Goal: Information Seeking & Learning: Learn about a topic

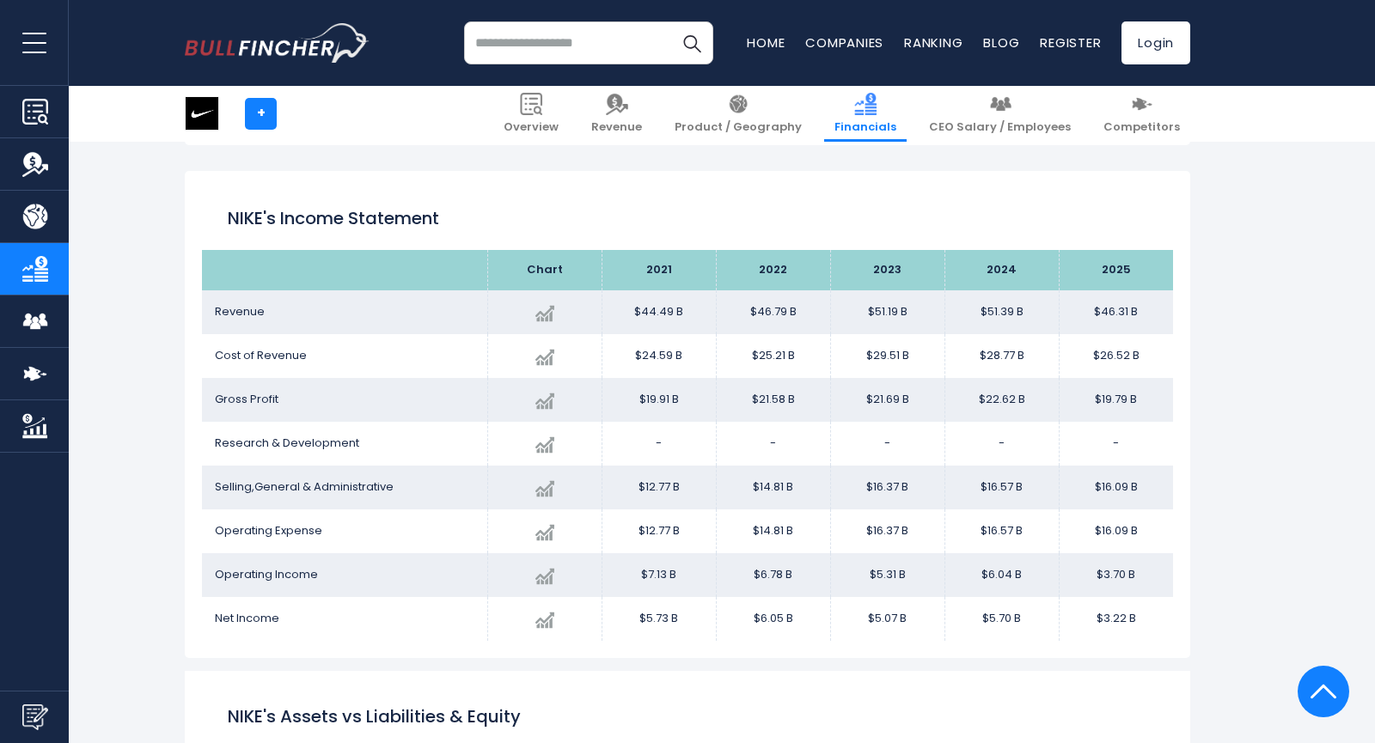
scroll to position [943, 0]
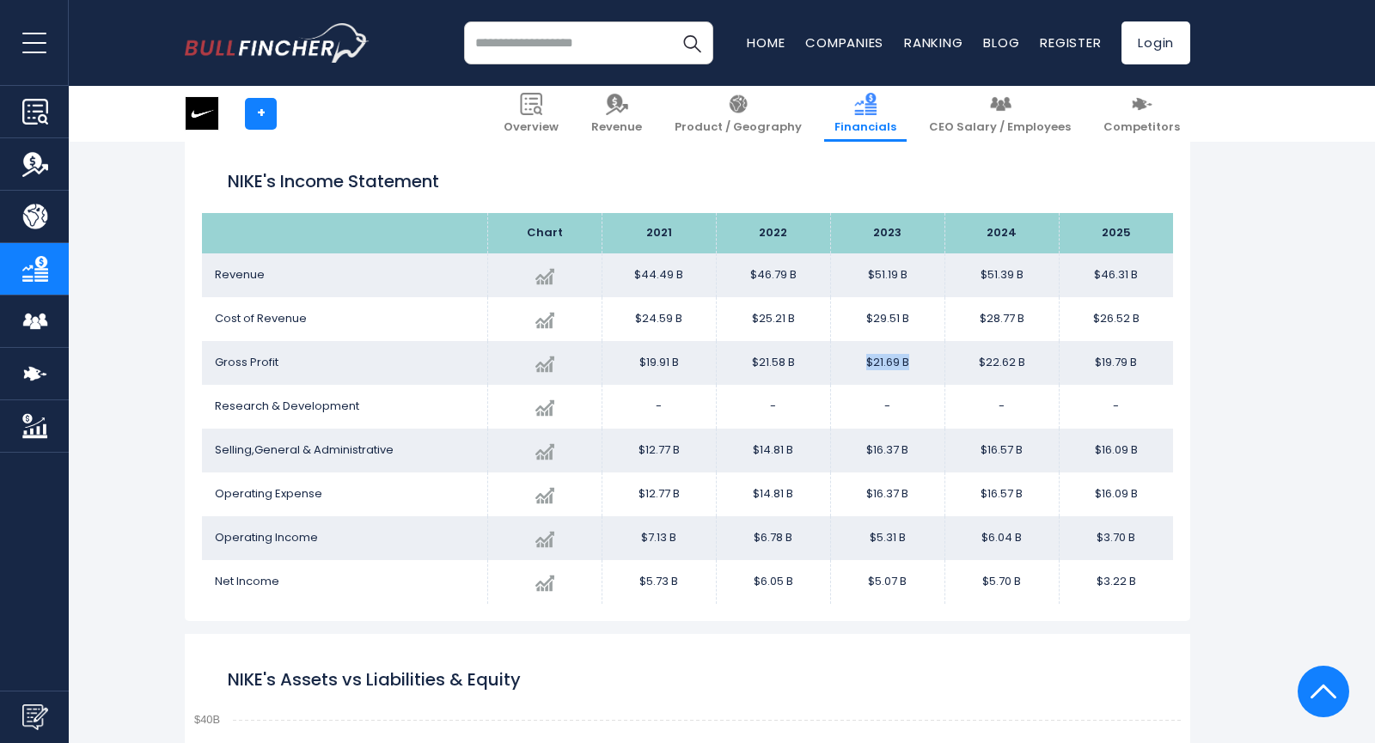
drag, startPoint x: 910, startPoint y: 363, endPoint x: 858, endPoint y: 363, distance: 52.4
click at [858, 363] on td "$21.69 B" at bounding box center [887, 363] width 114 height 44
drag, startPoint x: 1030, startPoint y: 369, endPoint x: 976, endPoint y: 369, distance: 53.3
click at [976, 369] on td "$22.62 B" at bounding box center [1002, 363] width 114 height 44
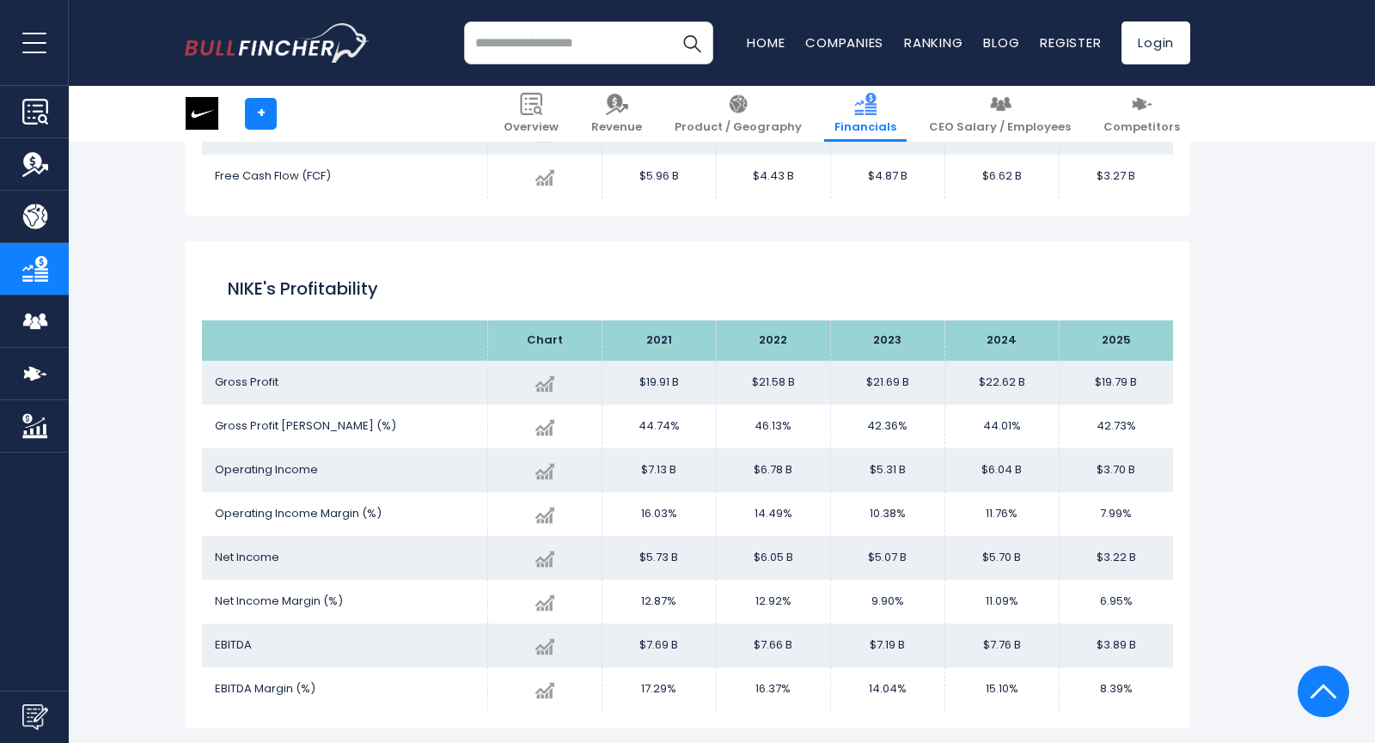
scroll to position [2779, 0]
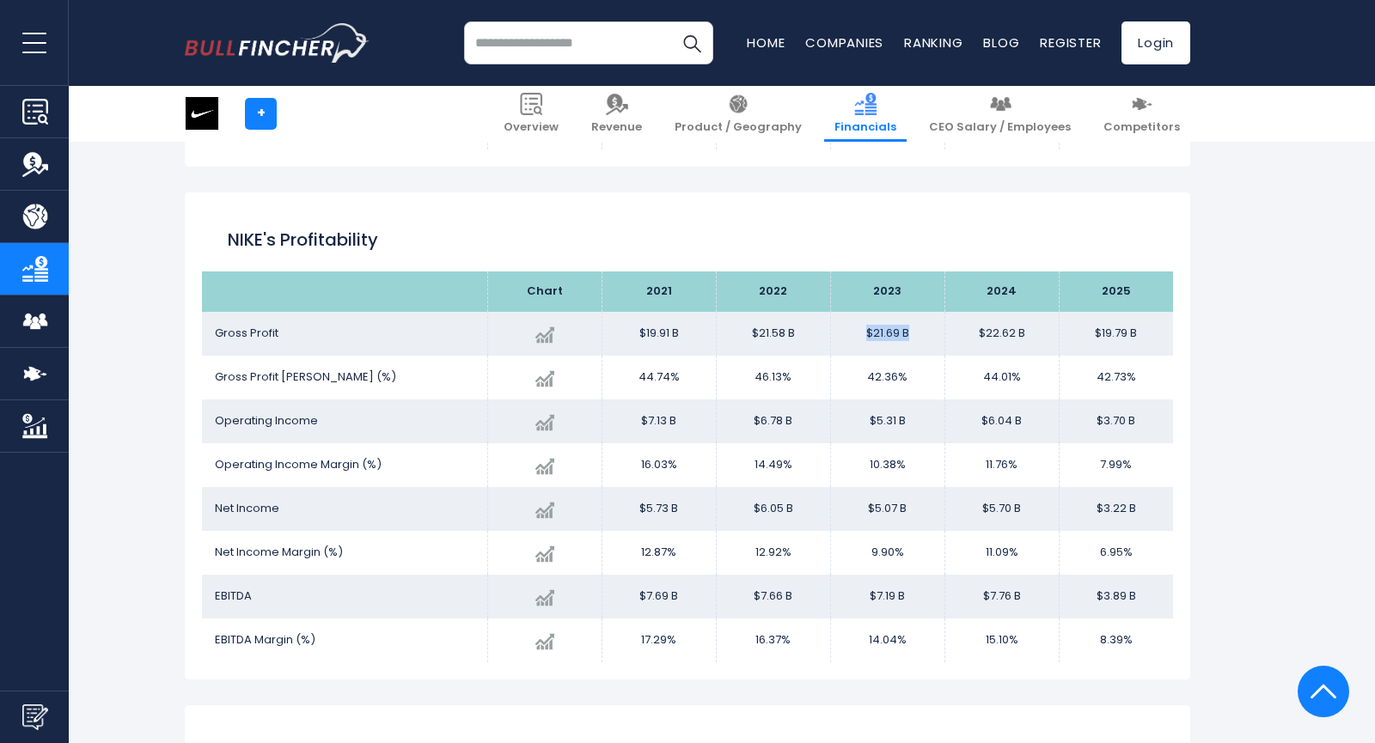
drag, startPoint x: 914, startPoint y: 335, endPoint x: 866, endPoint y: 334, distance: 48.1
click at [866, 334] on td "$21.69 B" at bounding box center [887, 334] width 114 height 44
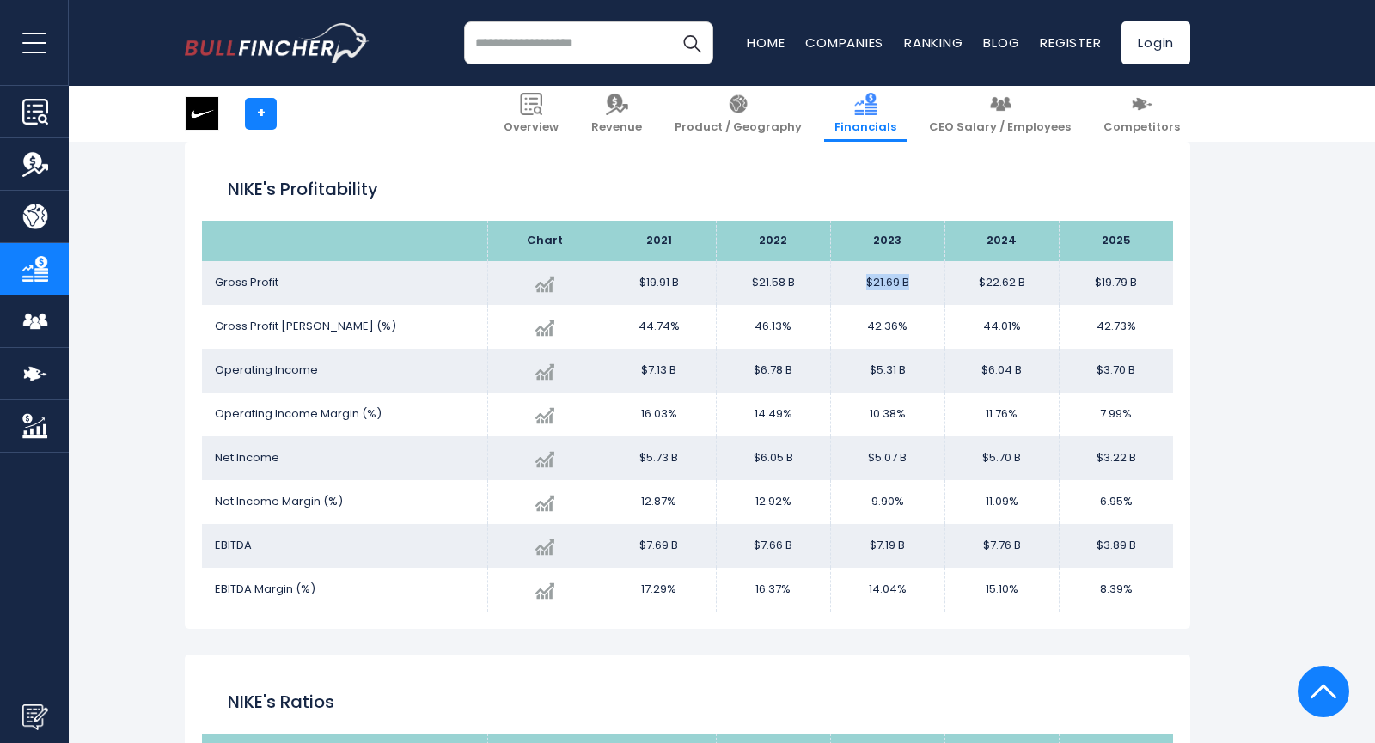
scroll to position [2829, 0]
click at [401, 277] on td "Gross Profit" at bounding box center [344, 284] width 285 height 44
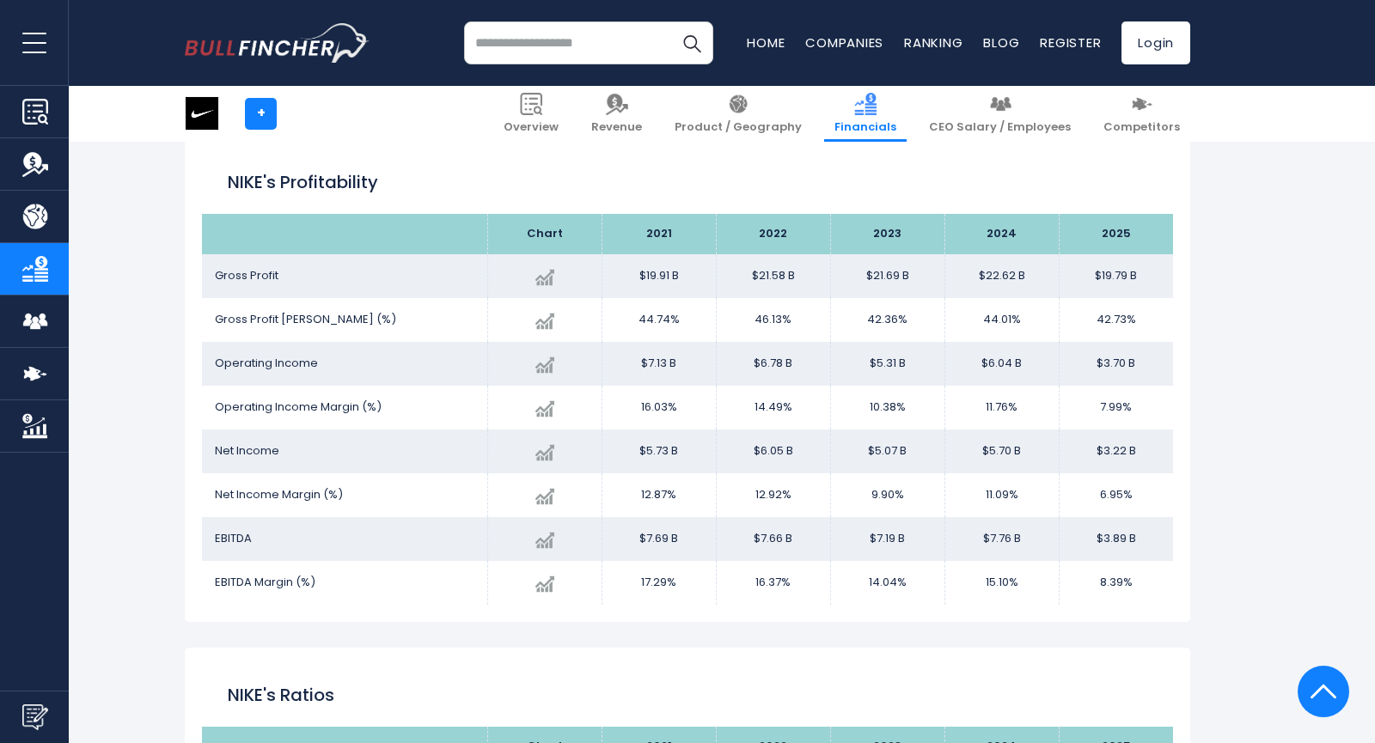
scroll to position [2835, 0]
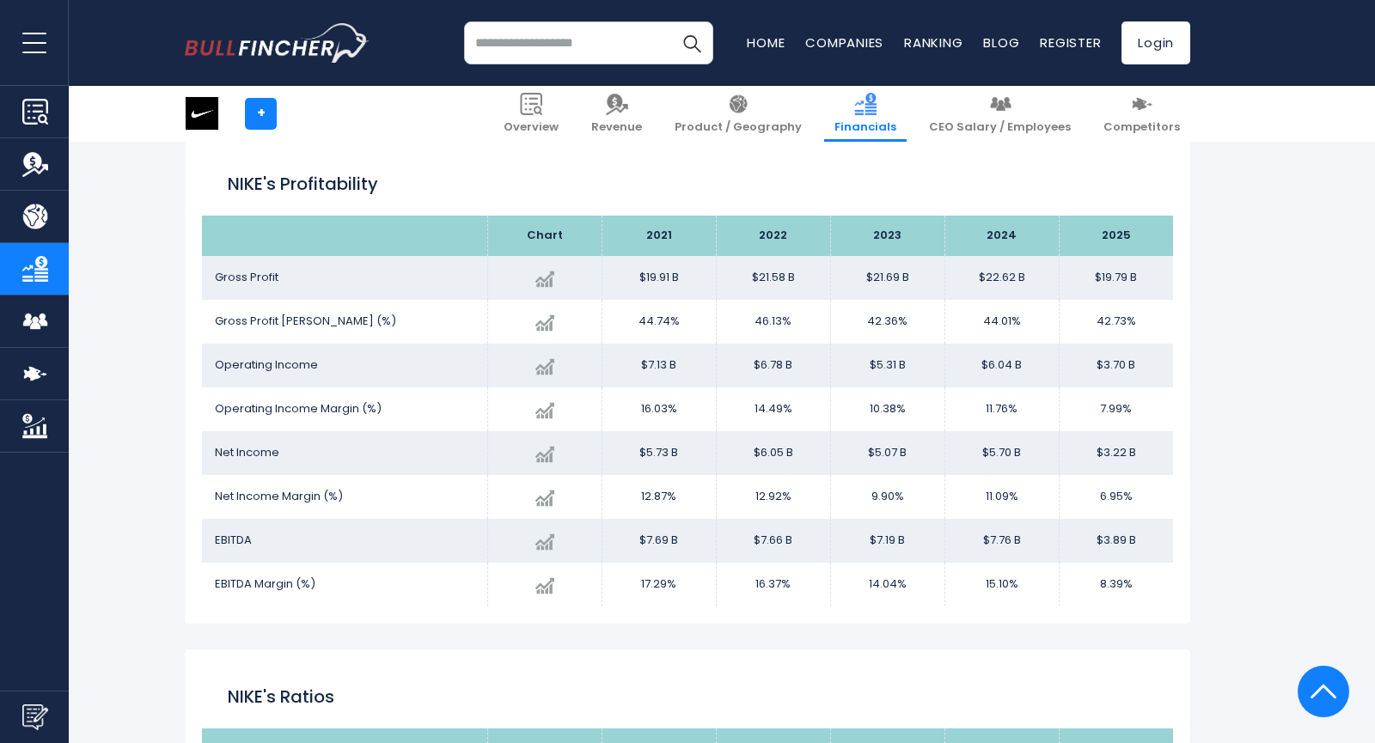
drag, startPoint x: 333, startPoint y: 375, endPoint x: 203, endPoint y: 375, distance: 129.8
click at [203, 375] on td "Operating Income" at bounding box center [344, 366] width 285 height 44
drag, startPoint x: 865, startPoint y: 372, endPoint x: 921, endPoint y: 372, distance: 56.7
click at [921, 372] on td "$5.31 B" at bounding box center [887, 366] width 114 height 44
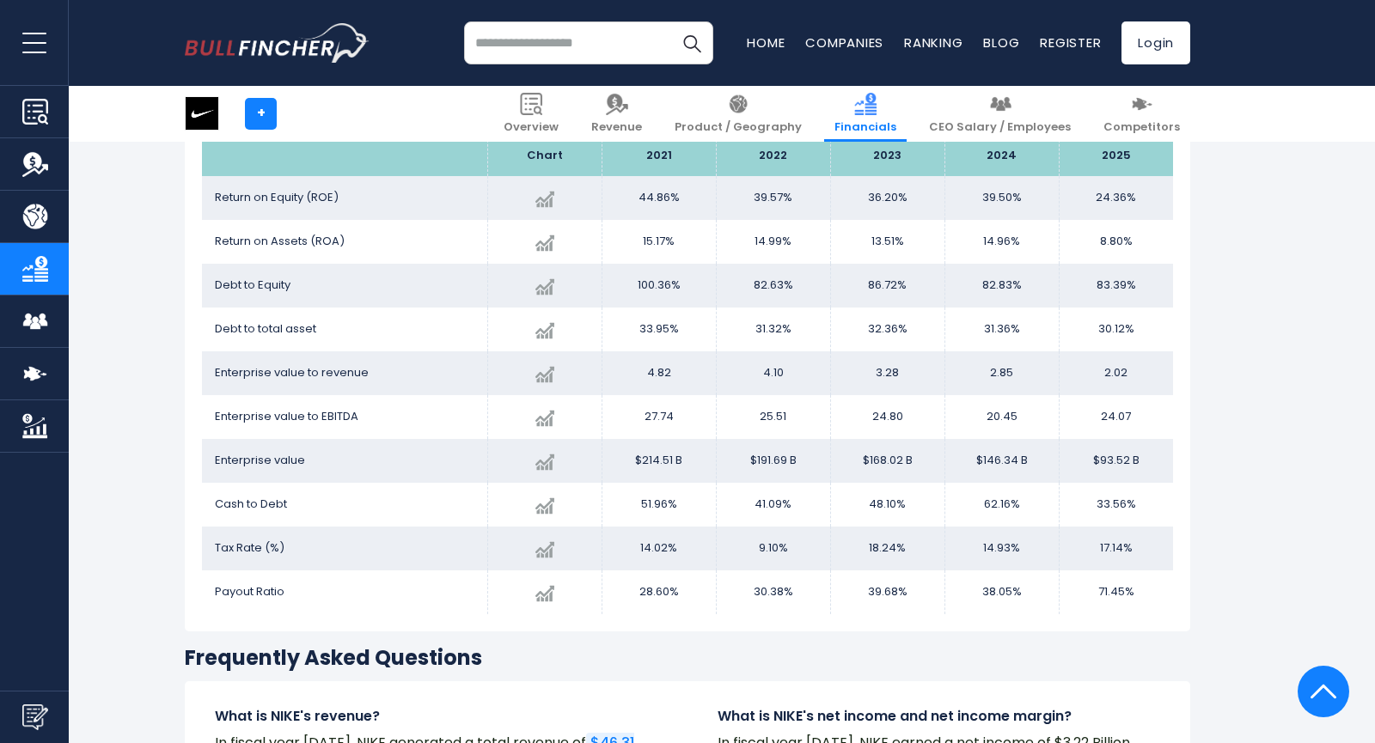
scroll to position [3425, 0]
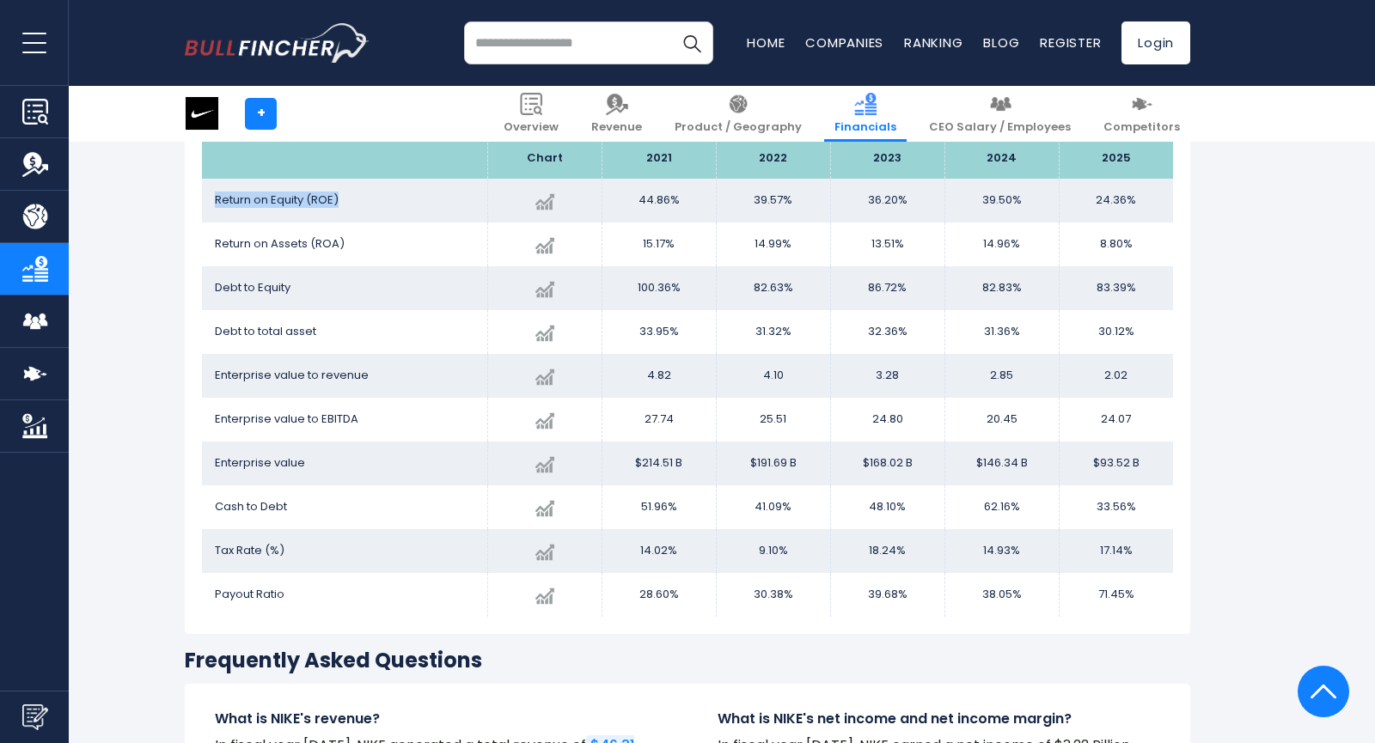
drag, startPoint x: 347, startPoint y: 195, endPoint x: 212, endPoint y: 199, distance: 135.0
click at [212, 199] on td "Return on Equity (ROE)" at bounding box center [344, 201] width 285 height 44
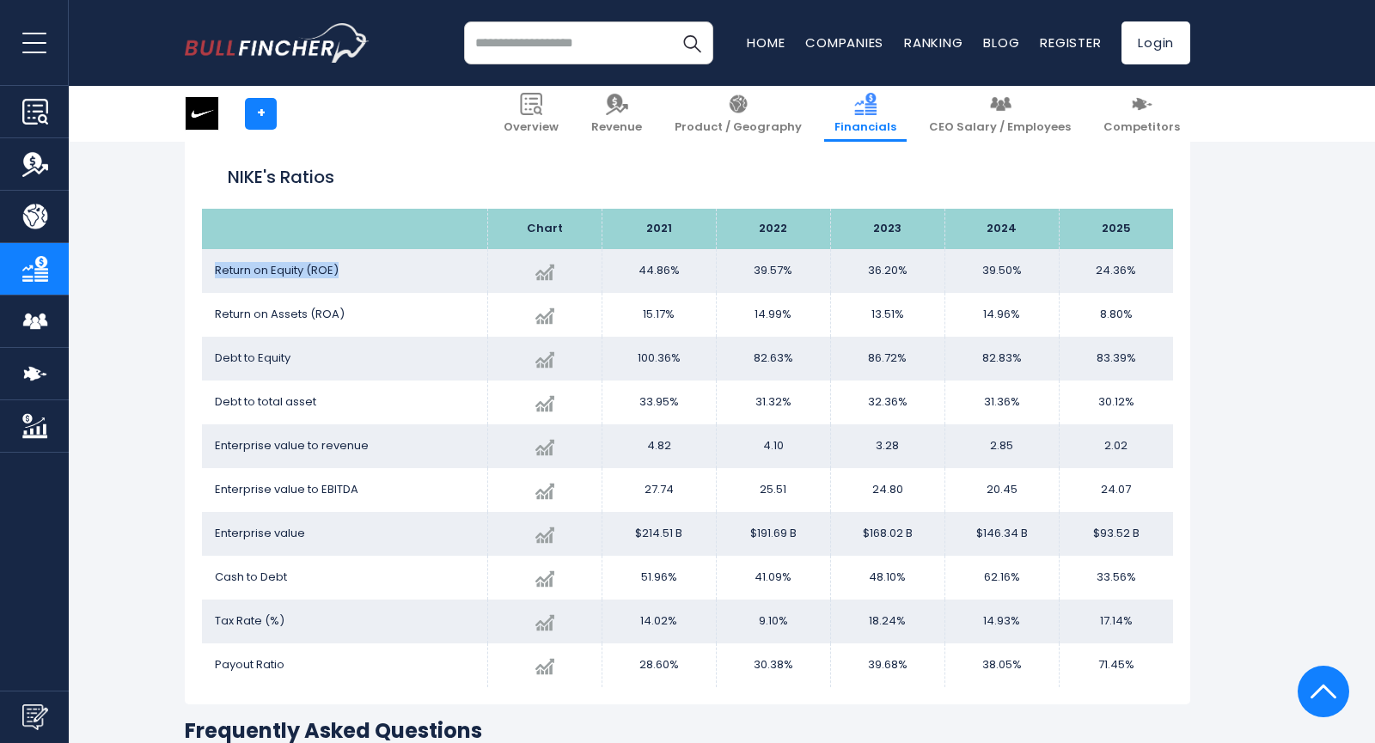
scroll to position [3341, 0]
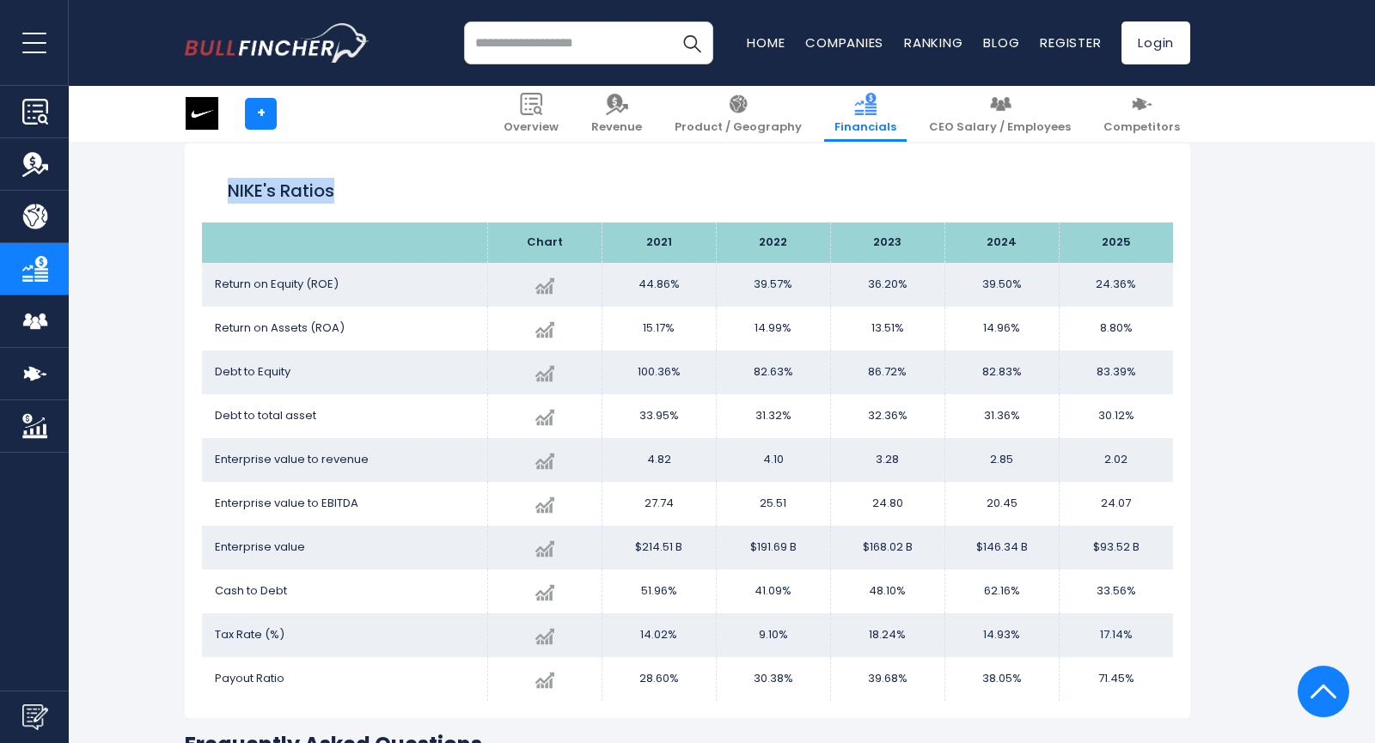
drag, startPoint x: 226, startPoint y: 183, endPoint x: 427, endPoint y: 182, distance: 201.1
click at [427, 182] on div "NIKE's Ratios" at bounding box center [687, 192] width 971 height 62
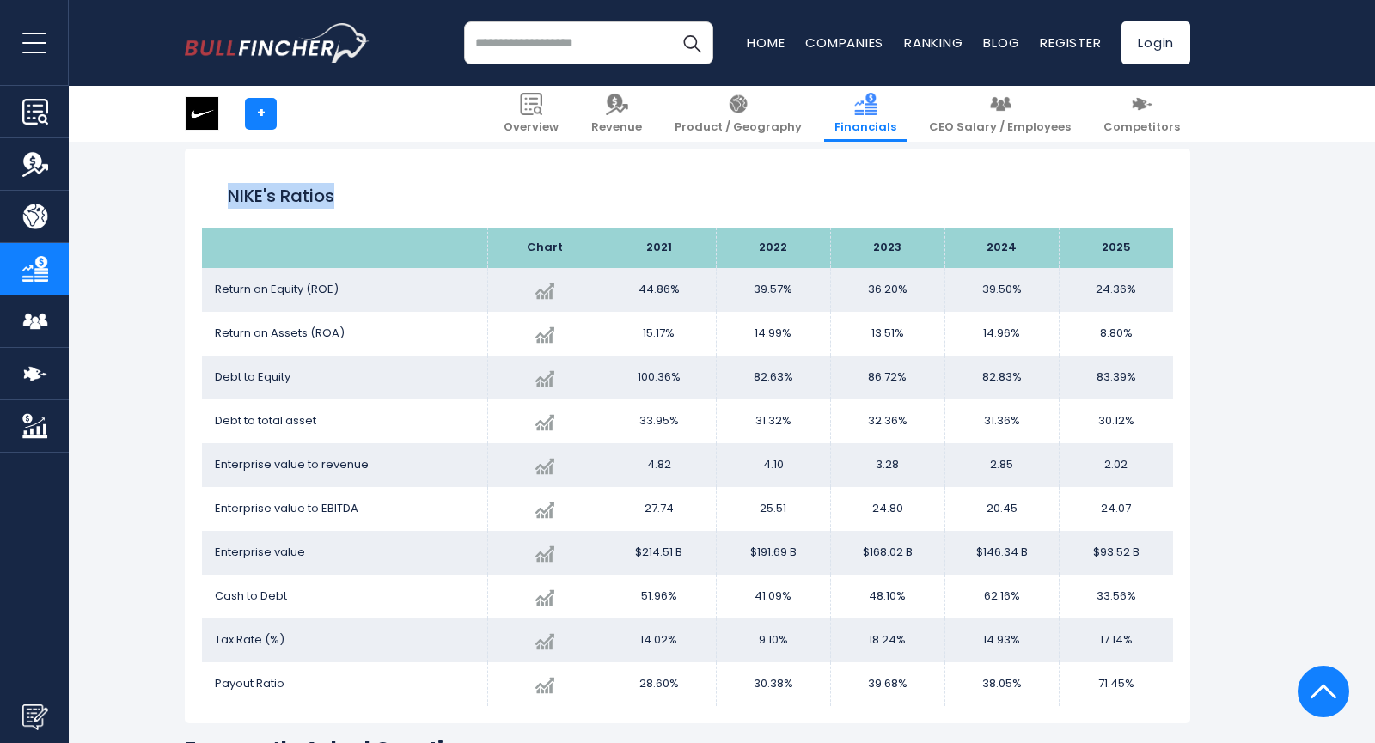
scroll to position [3337, 0]
